Goal: Information Seeking & Learning: Learn about a topic

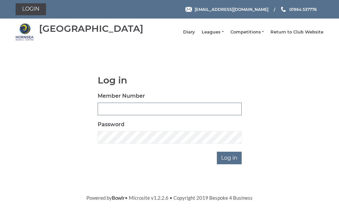
click at [119, 115] on input "Member Number" at bounding box center [170, 109] width 144 height 13
type input "0248"
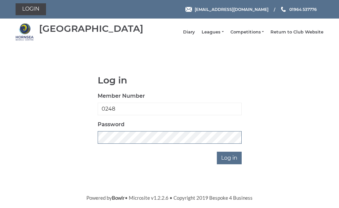
scroll to position [95, 0]
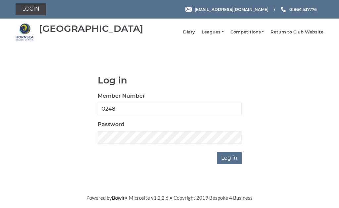
click at [241, 152] on input "Log in" at bounding box center [229, 158] width 25 height 13
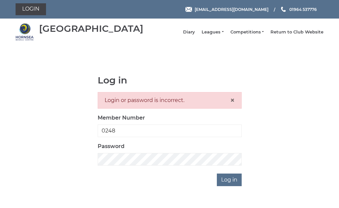
click at [222, 35] on link "Leagues" at bounding box center [213, 32] width 22 height 6
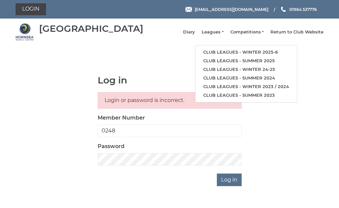
click at [265, 55] on link "Club leagues - Winter 2025-6" at bounding box center [246, 52] width 102 height 9
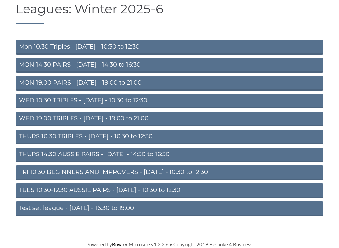
scroll to position [45, 0]
click at [113, 208] on link "Test set league - Monday - 16:30 to 19:00" at bounding box center [170, 208] width 308 height 15
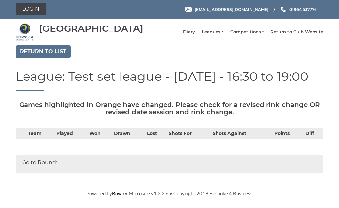
click at [50, 56] on link "Return to list" at bounding box center [43, 51] width 55 height 13
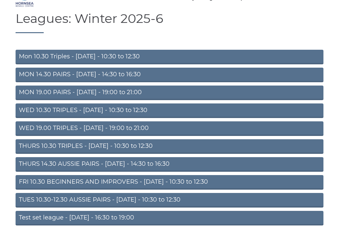
scroll to position [34, 0]
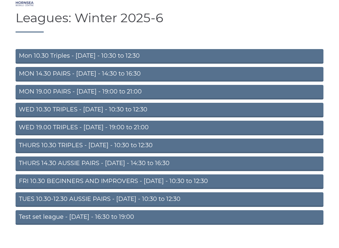
click at [128, 201] on link "TUES 10.30-12.30 AUSSIE PAIRS - Tuesday - 10:30 to 12:30" at bounding box center [170, 199] width 308 height 15
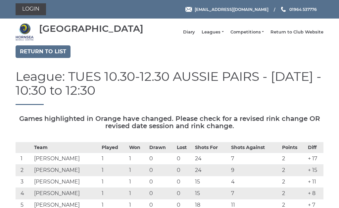
click at [50, 56] on link "Return to list" at bounding box center [43, 51] width 55 height 13
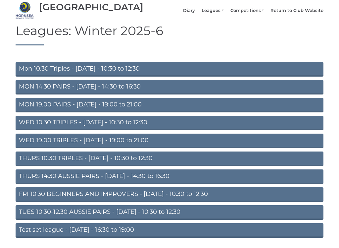
scroll to position [48, 0]
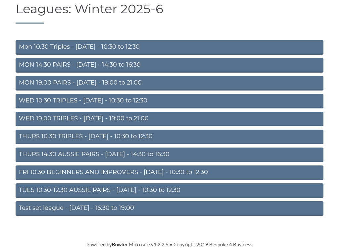
click at [146, 135] on link "THURS 10.30 TRIPLES - [DATE] - 10:30 to 12:30" at bounding box center [170, 136] width 308 height 15
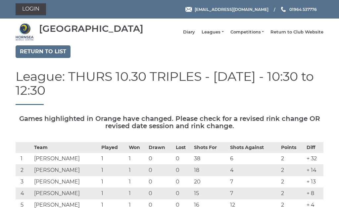
click at [51, 56] on link "Return to list" at bounding box center [43, 51] width 55 height 13
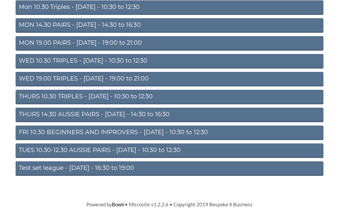
scroll to position [88, 0]
click at [126, 6] on link "Mon 10.30 Triples - [DATE] - 10:30 to 12:30" at bounding box center [170, 7] width 308 height 15
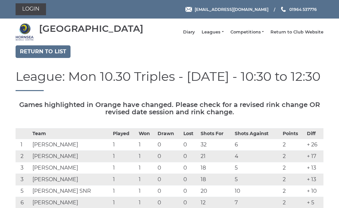
click at [50, 57] on link "Return to list" at bounding box center [43, 51] width 55 height 13
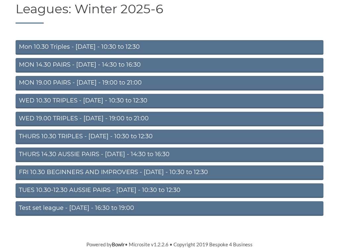
scroll to position [44, 0]
click at [143, 120] on link "WED 19.00 TRIPLES - Wednesday - 19:00 to 21:00" at bounding box center [170, 119] width 308 height 15
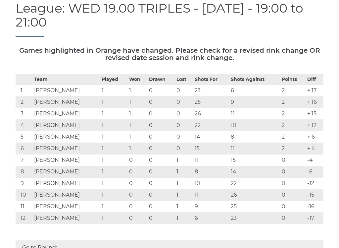
scroll to position [69, 0]
